Goal: Find contact information: Find contact information

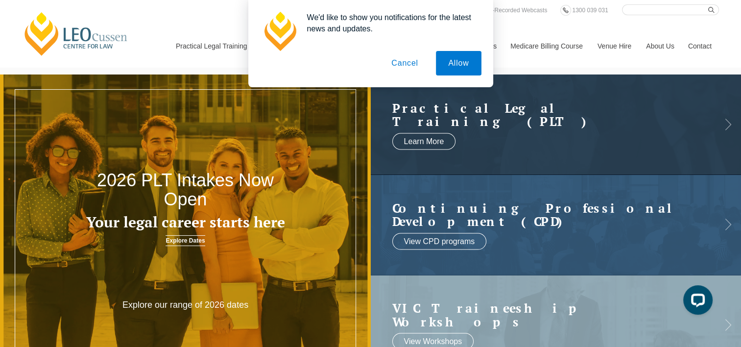
click at [400, 64] on button "Cancel" at bounding box center [404, 63] width 51 height 24
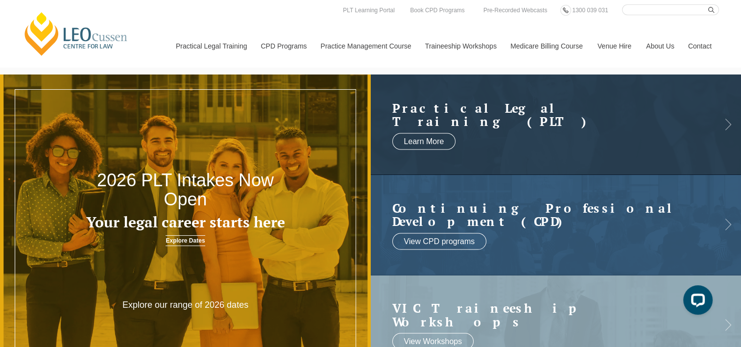
click at [706, 45] on link "Contact" at bounding box center [700, 46] width 38 height 42
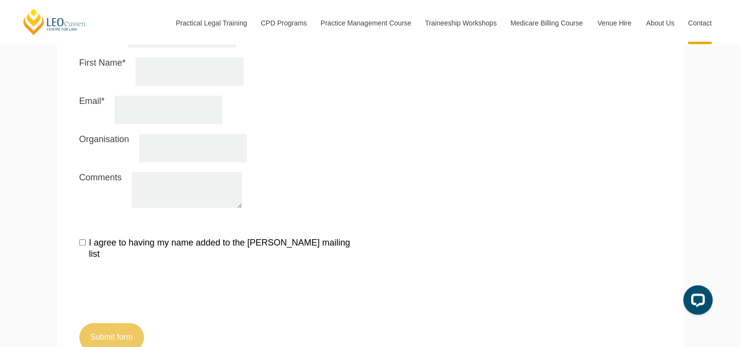
scroll to position [783, 0]
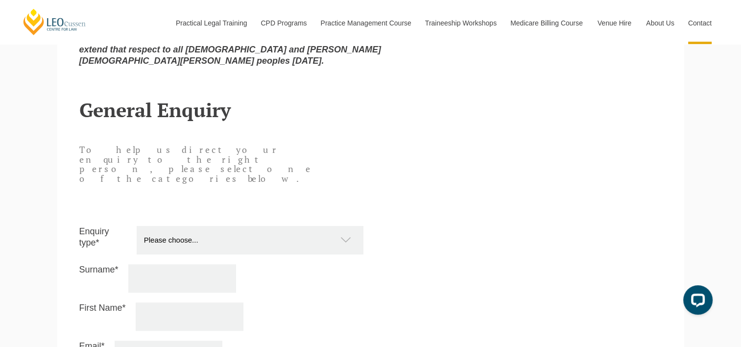
click at [194, 226] on select "Please choose... Practical Training Course (Onsite and Online) Supervised Legal…" at bounding box center [255, 240] width 236 height 28
select select "Other"
click at [137, 226] on select "Please choose... Practical Training Course (Onsite and Online) Supervised Legal…" at bounding box center [255, 240] width 236 height 28
click at [323, 99] on h2 "General Enquiry" at bounding box center [370, 110] width 583 height 22
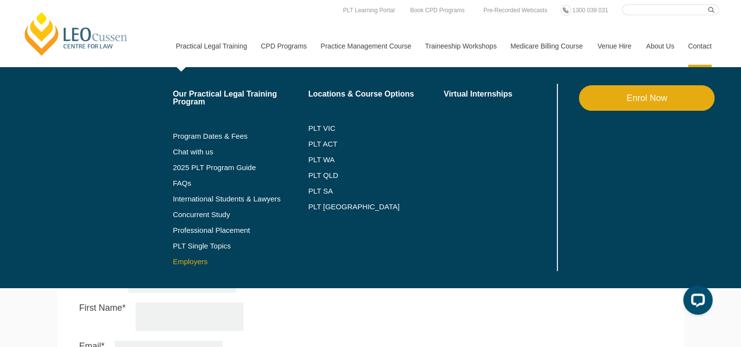
click at [185, 259] on link "Employers" at bounding box center [241, 262] width 136 height 8
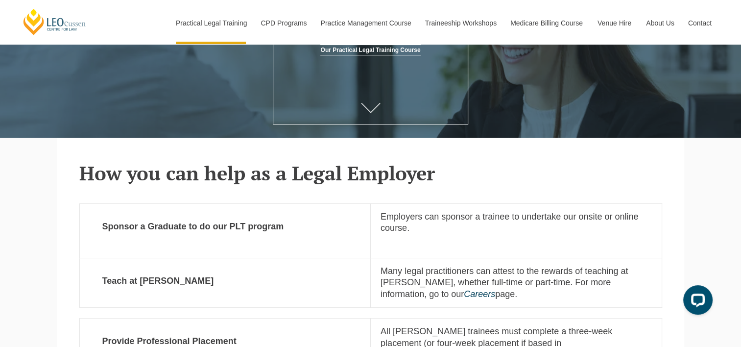
scroll to position [196, 0]
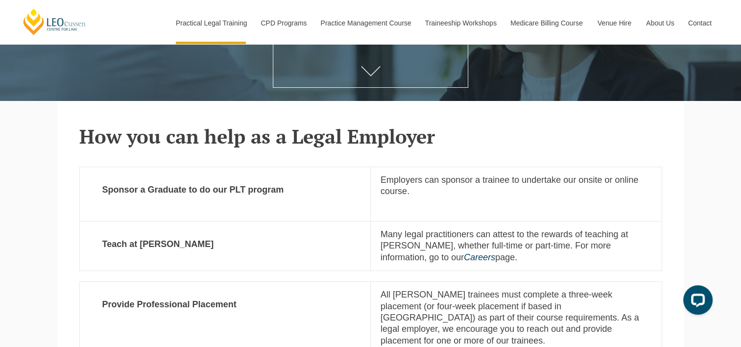
click at [678, 178] on section "How you can help as a Legal Employer Sponsor a Graduate to do our PLT program E…" at bounding box center [370, 191] width 627 height 180
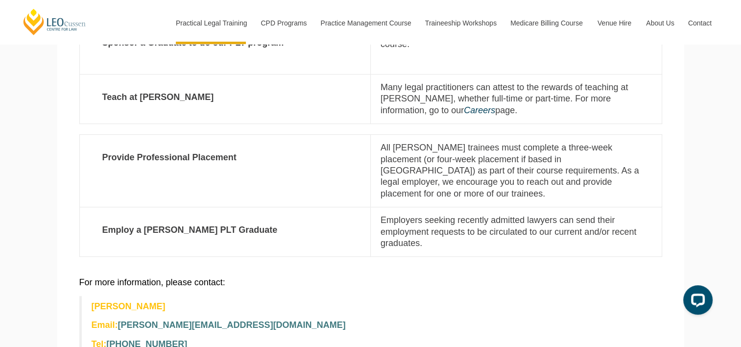
scroll to position [392, 0]
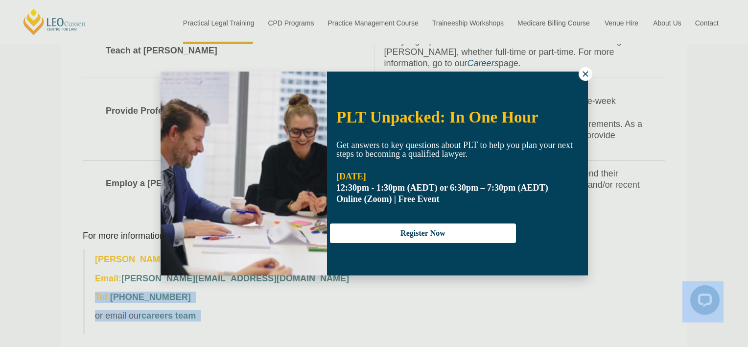
drag, startPoint x: 284, startPoint y: 267, endPoint x: 165, endPoint y: 267, distance: 119.5
click at [583, 74] on icon at bounding box center [585, 74] width 9 height 9
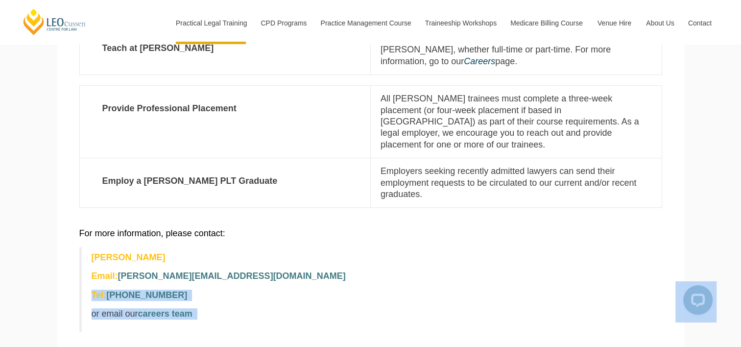
click at [388, 270] on p "Email: agiannopoulos@leocussen.edu.au" at bounding box center [372, 275] width 561 height 11
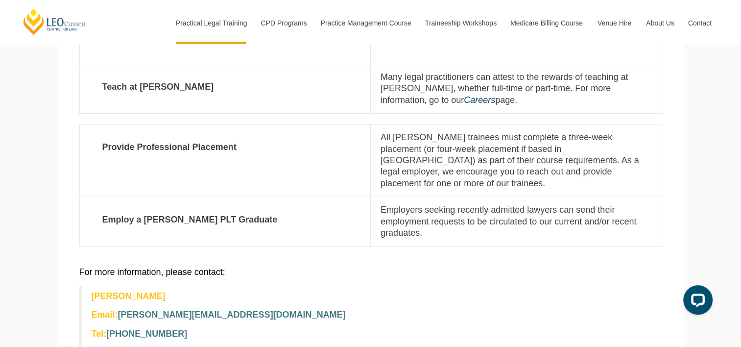
scroll to position [343, 0]
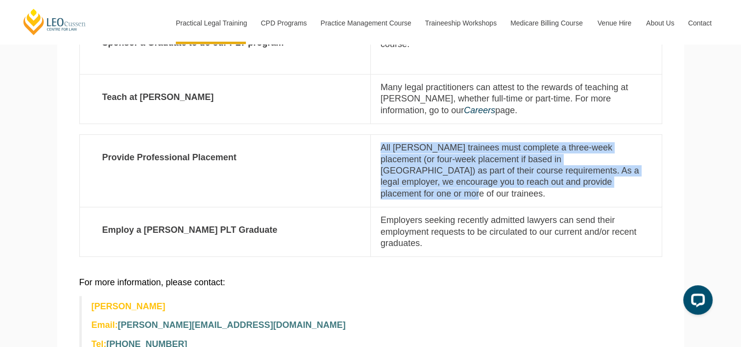
drag, startPoint x: 379, startPoint y: 145, endPoint x: 597, endPoint y: 185, distance: 221.5
click at [597, 185] on td "All Leo Cussen trainees must complete a three-week placement (or four-week plac…" at bounding box center [516, 171] width 291 height 72
copy p "All Leo Cussen trainees must complete a three-week placement (or four-week plac…"
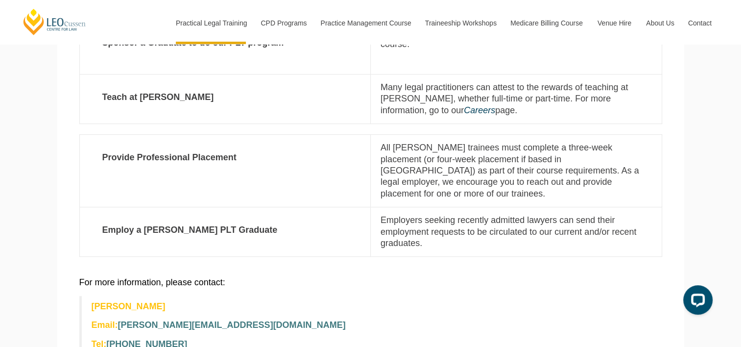
click at [487, 267] on div "For more information, please contact: Alex Giannopoulos Email: agiannopoulos@le…" at bounding box center [370, 328] width 583 height 123
